Goal: Obtain resource: Obtain resource

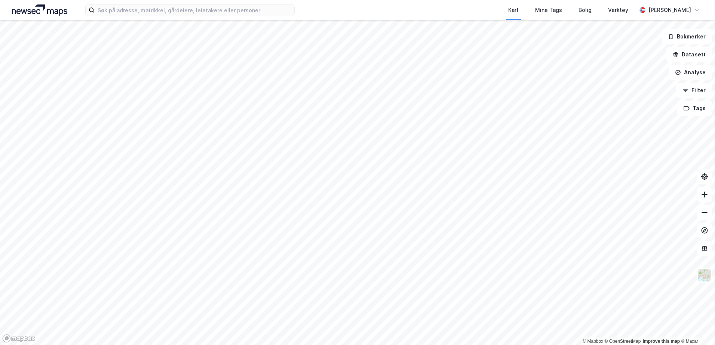
click at [136, 18] on div "Kart Mine Tags Bolig Verktøy [PERSON_NAME]" at bounding box center [357, 10] width 715 height 20
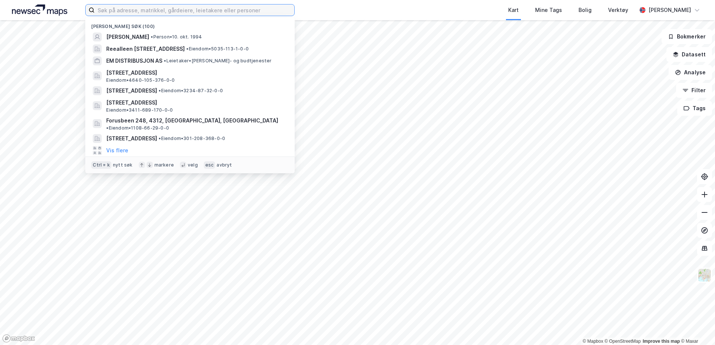
click at [139, 13] on input at bounding box center [195, 9] width 200 height 11
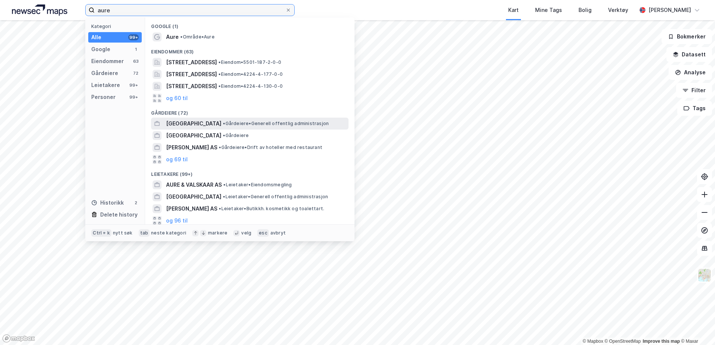
type input "aure"
click at [206, 119] on span "[GEOGRAPHIC_DATA]" at bounding box center [193, 123] width 55 height 9
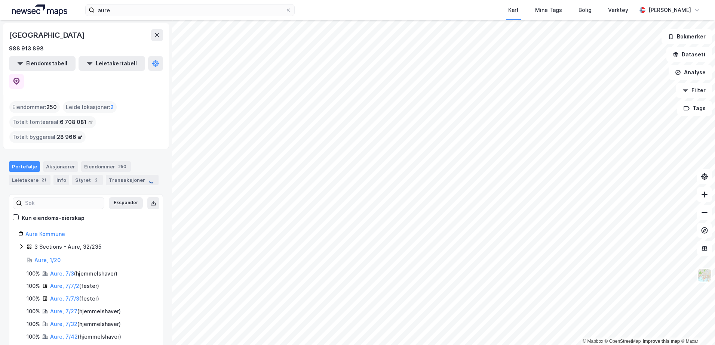
click at [358, 345] on html "aure Kart Mine Tags Bolig Verktøy [PERSON_NAME] © Mapbox © OpenStreetMap Improv…" at bounding box center [357, 172] width 715 height 345
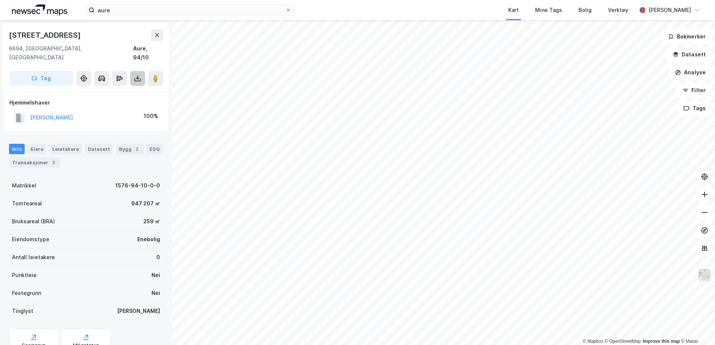
click at [142, 71] on button at bounding box center [137, 78] width 15 height 15
click at [129, 87] on div "Last ned grunnbok" at bounding box center [105, 93] width 80 height 12
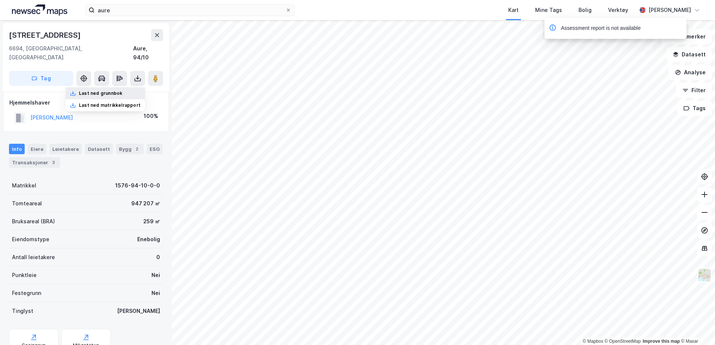
click at [110, 90] on div "Last ned grunnbok" at bounding box center [100, 93] width 43 height 6
click at [106, 87] on div "Last ned grunnbok" at bounding box center [105, 93] width 80 height 12
drag, startPoint x: 105, startPoint y: 174, endPoint x: 169, endPoint y: 179, distance: 63.8
click at [169, 179] on div "Sandshamnvegen 69 6694, [GEOGRAPHIC_DATA], [GEOGRAPHIC_DATA], 94/10 Tag Hjemmel…" at bounding box center [86, 182] width 172 height 325
copy div "1576-94-10-0-0"
